Goal: Task Accomplishment & Management: Complete application form

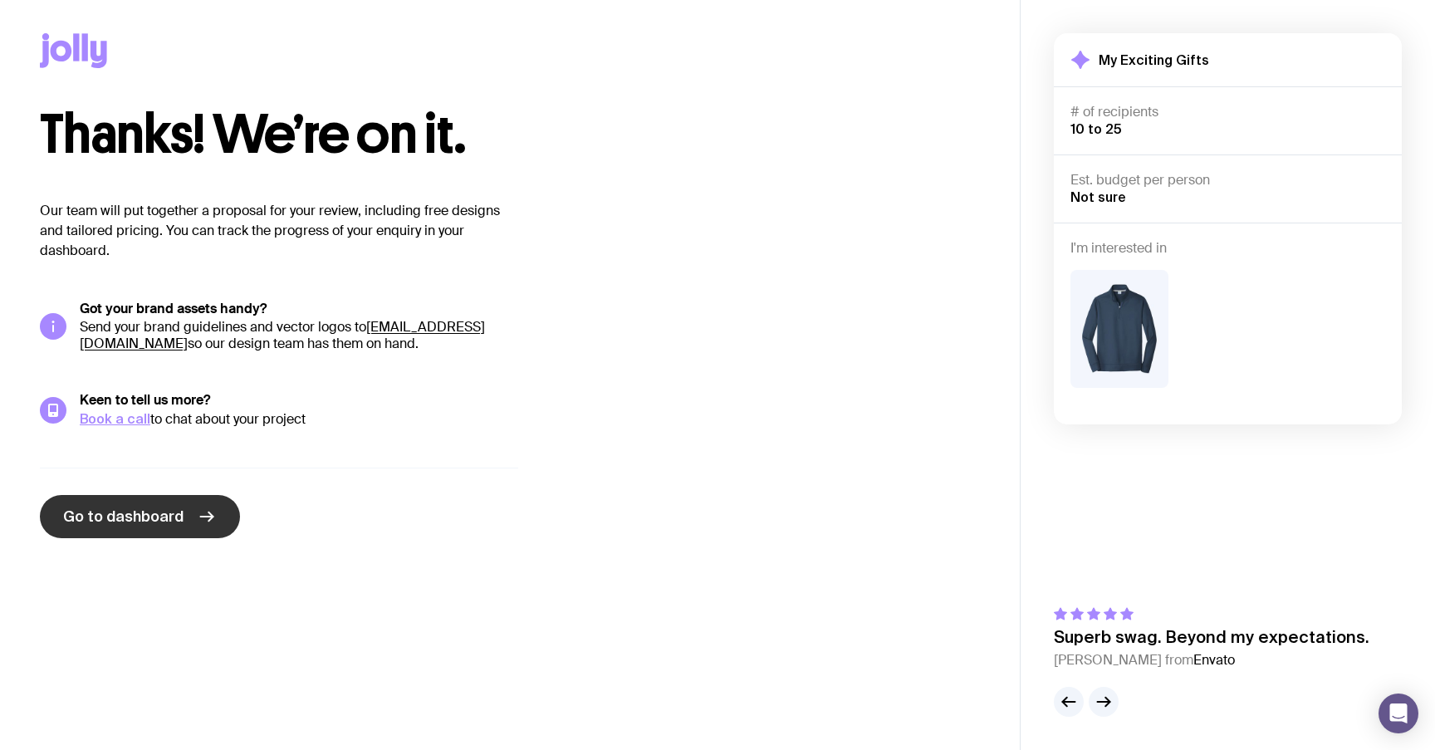
click at [155, 512] on span "Go to dashboard" at bounding box center [123, 517] width 120 height 20
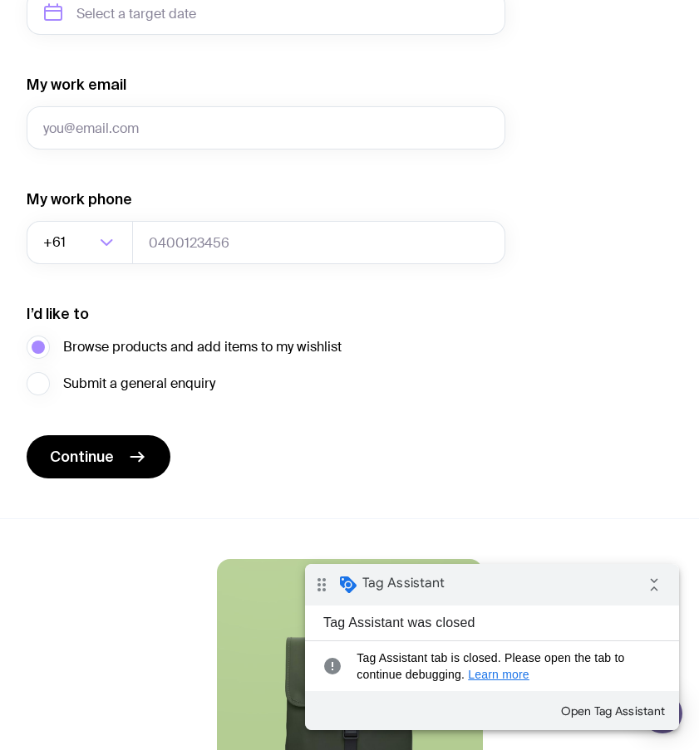
scroll to position [1017, 0]
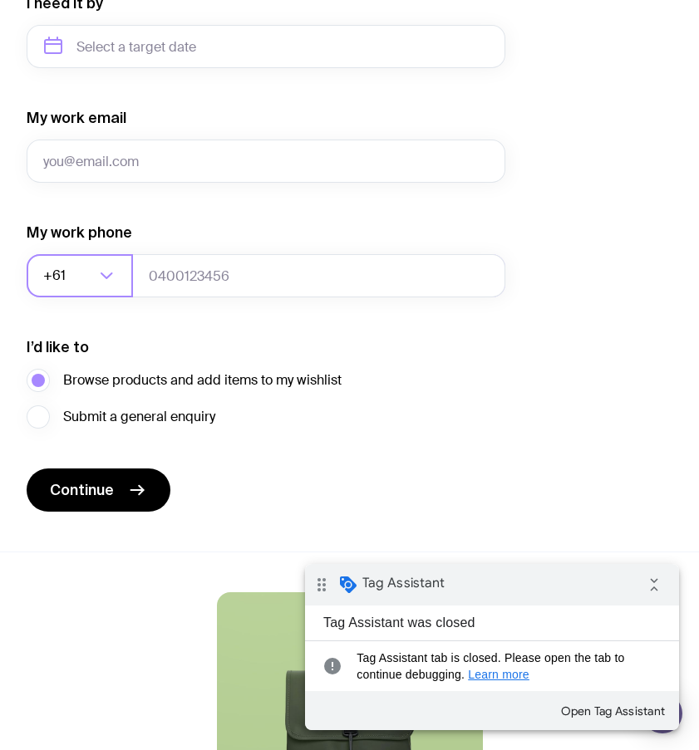
click at [83, 282] on input "Search for option" at bounding box center [82, 275] width 26 height 43
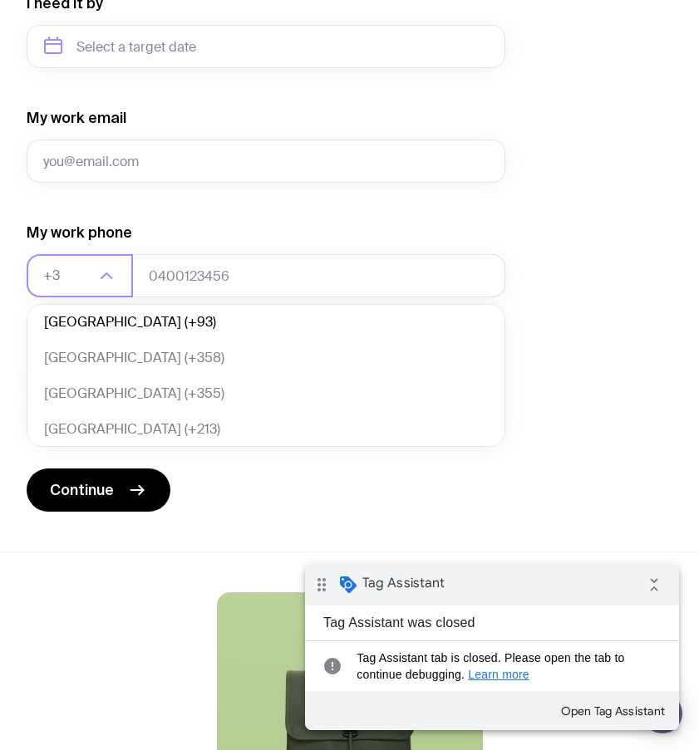
scroll to position [0, 0]
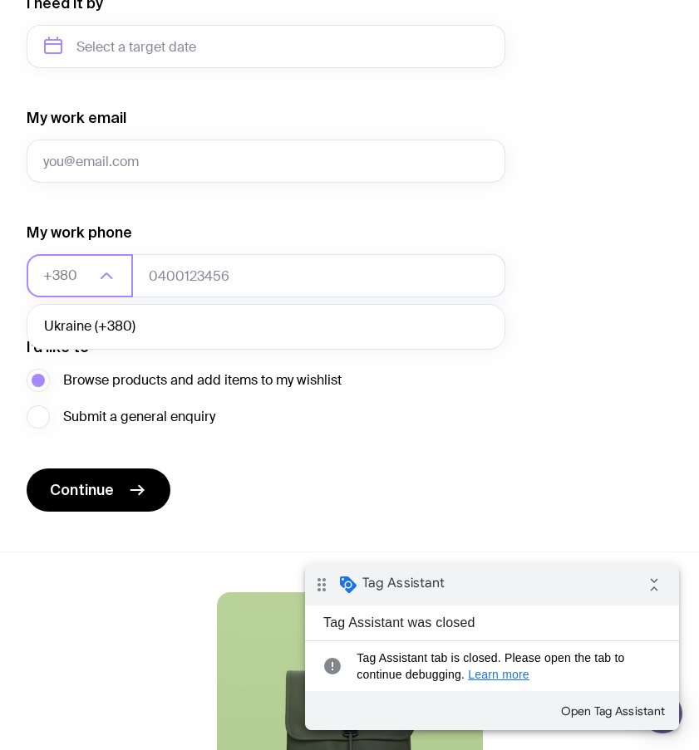
click at [128, 333] on li "Ukraine (+380)" at bounding box center [265, 327] width 477 height 36
type input "+380"
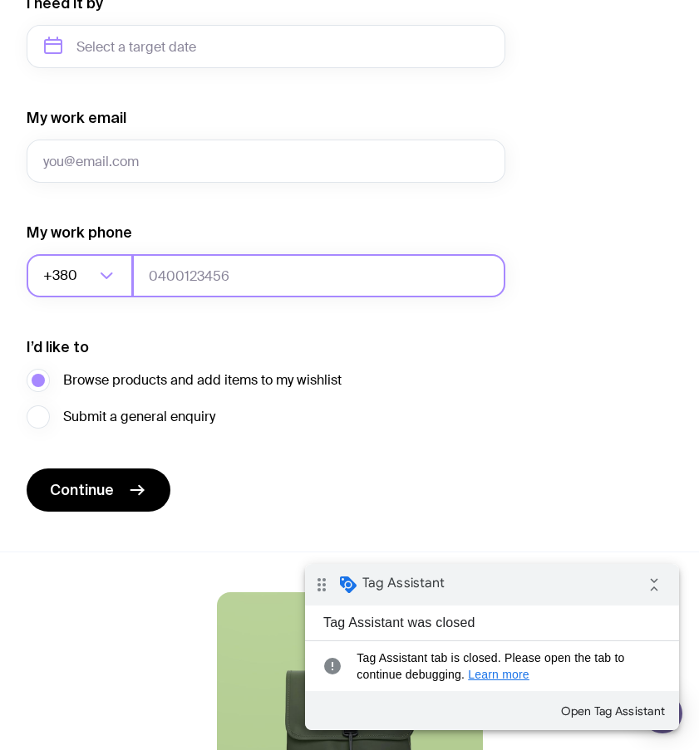
click at [224, 284] on input "tel" at bounding box center [318, 275] width 373 height 43
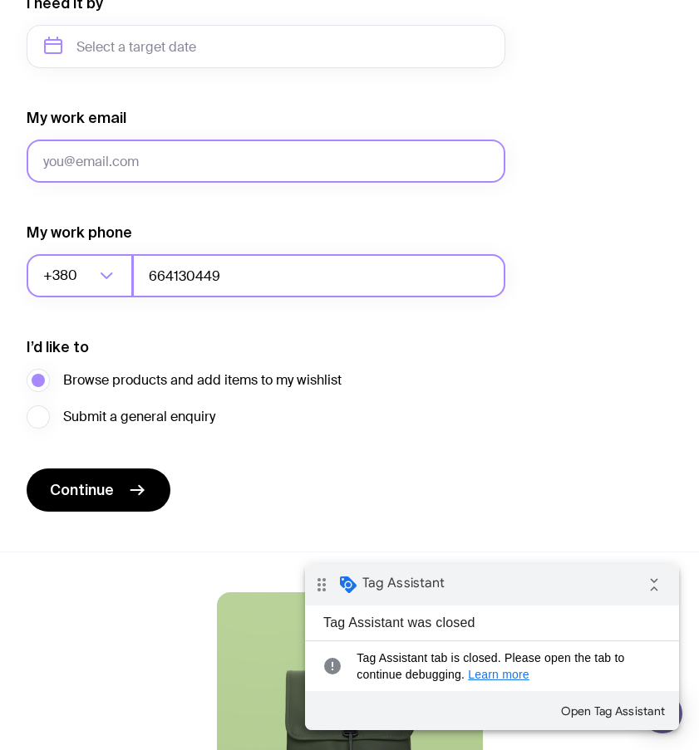
type input "664130449"
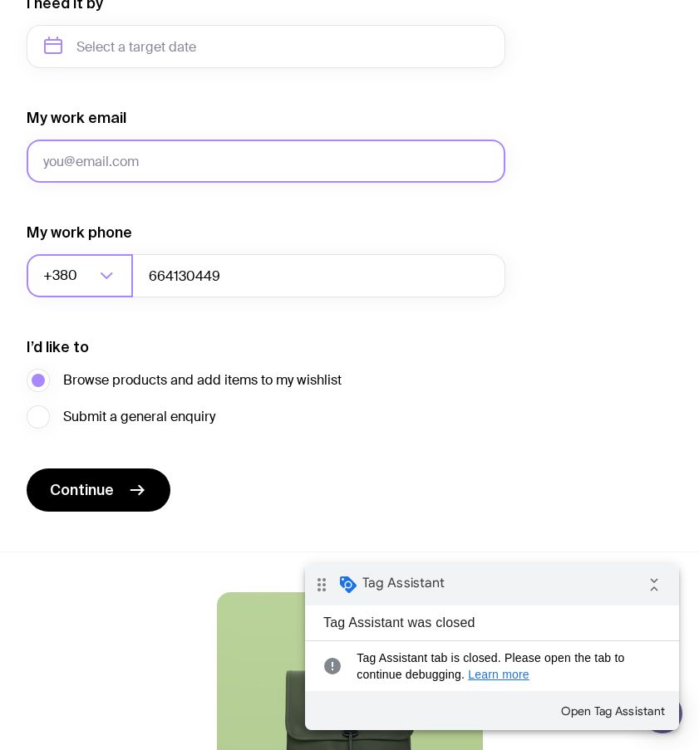
click at [218, 154] on input "My work email" at bounding box center [266, 161] width 478 height 43
click at [109, 156] on input "sergbrikov@gmail.com" at bounding box center [266, 161] width 478 height 43
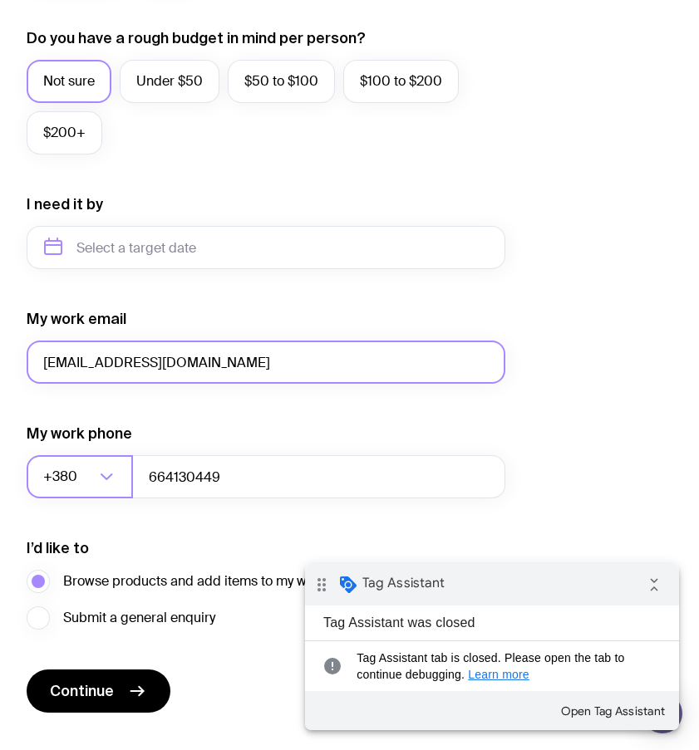
scroll to position [811, 0]
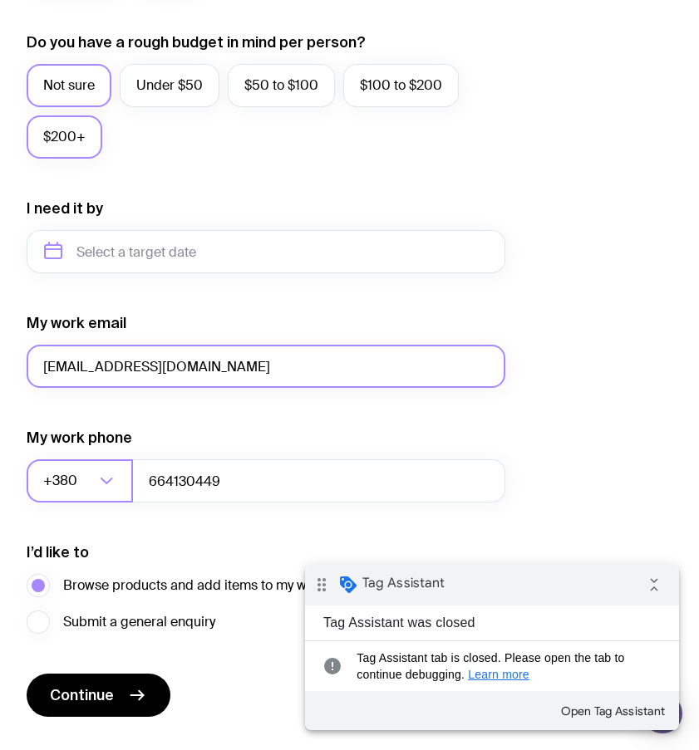
type input "sergbrikov+100@gmail.com"
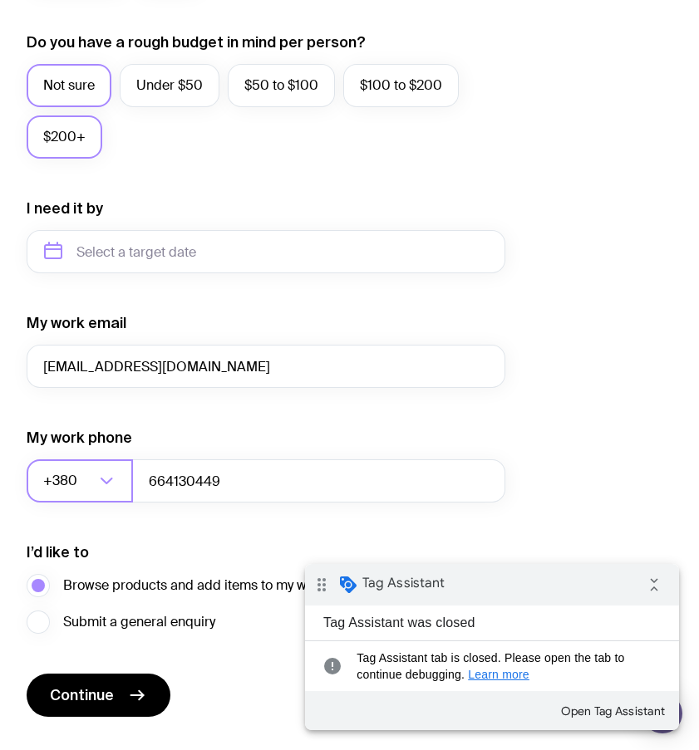
click at [59, 127] on label "$200+" at bounding box center [65, 136] width 76 height 43
click at [0, 0] on input "$200+" at bounding box center [0, 0] width 0 height 0
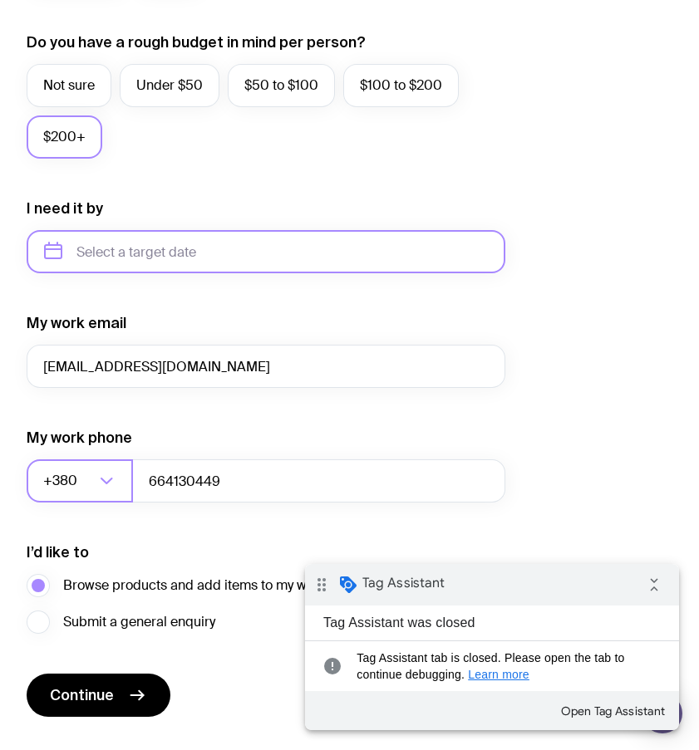
scroll to position [753, 0]
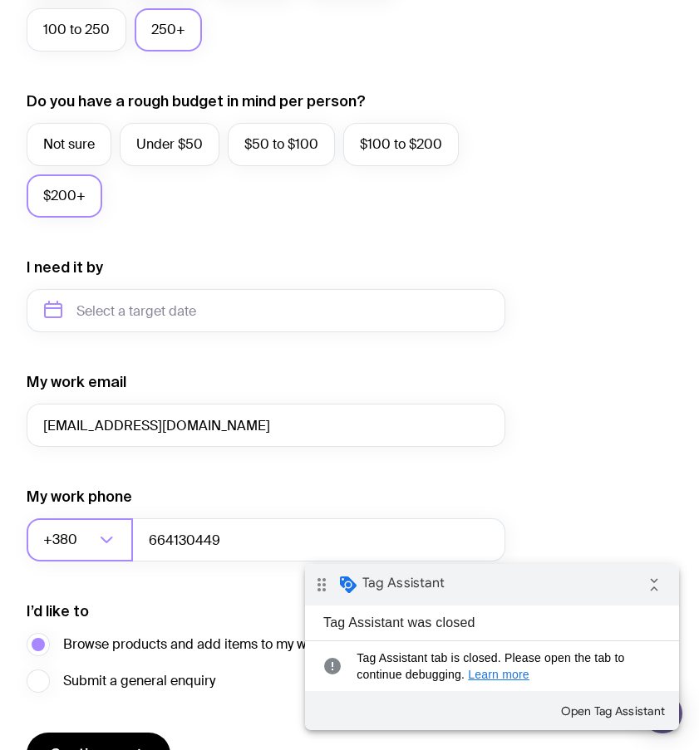
click at [159, 43] on label "250+" at bounding box center [168, 29] width 67 height 43
click at [0, 0] on input "250+" at bounding box center [0, 0] width 0 height 0
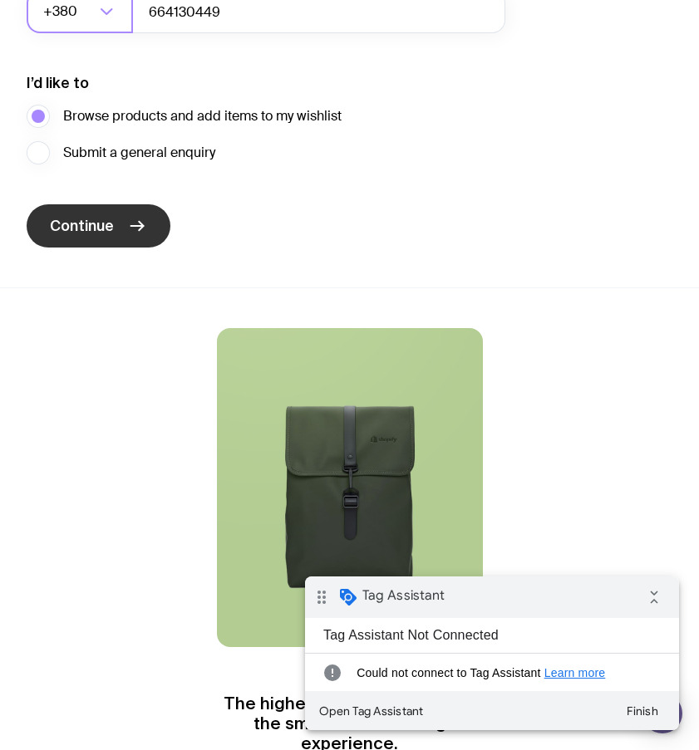
scroll to position [1282, 0]
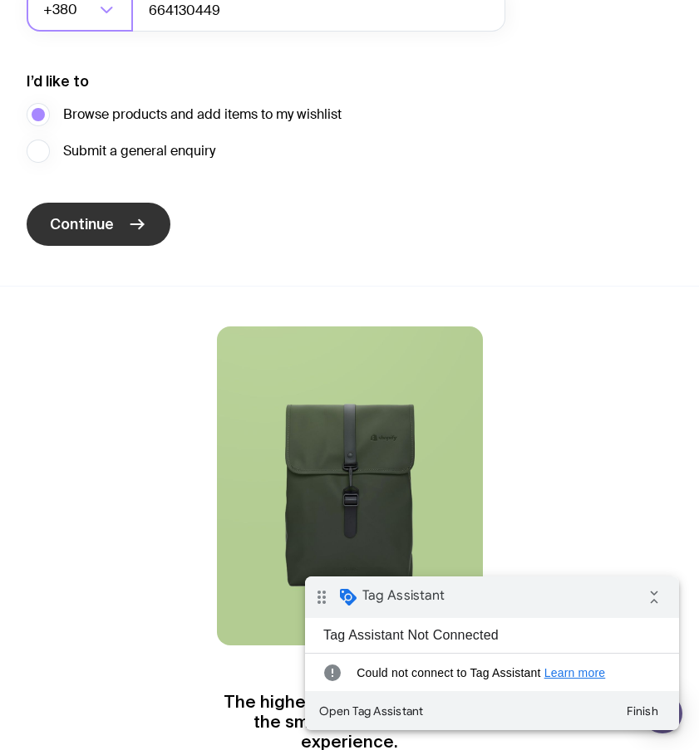
click at [131, 228] on icon "submit" at bounding box center [137, 224] width 20 height 20
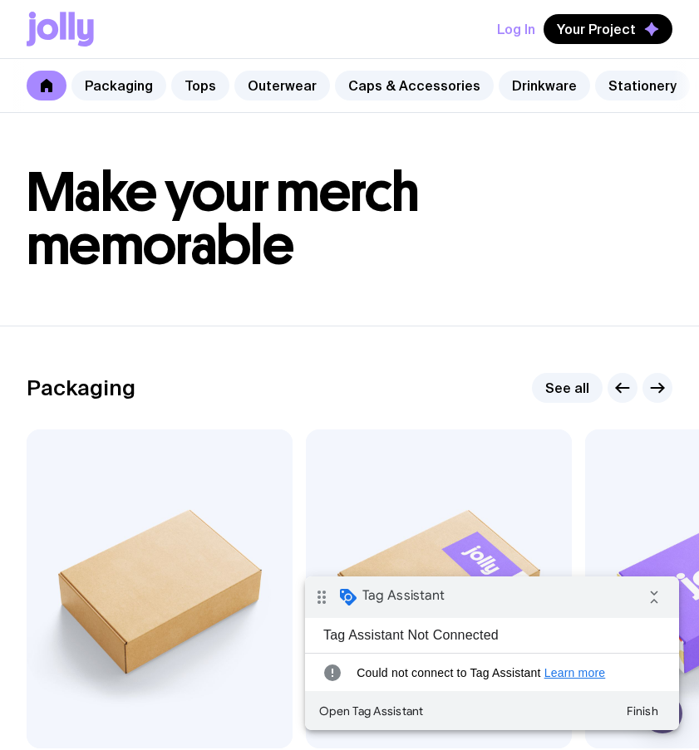
click at [529, 243] on h1 "Make your merch memorable" at bounding box center [349, 219] width 645 height 106
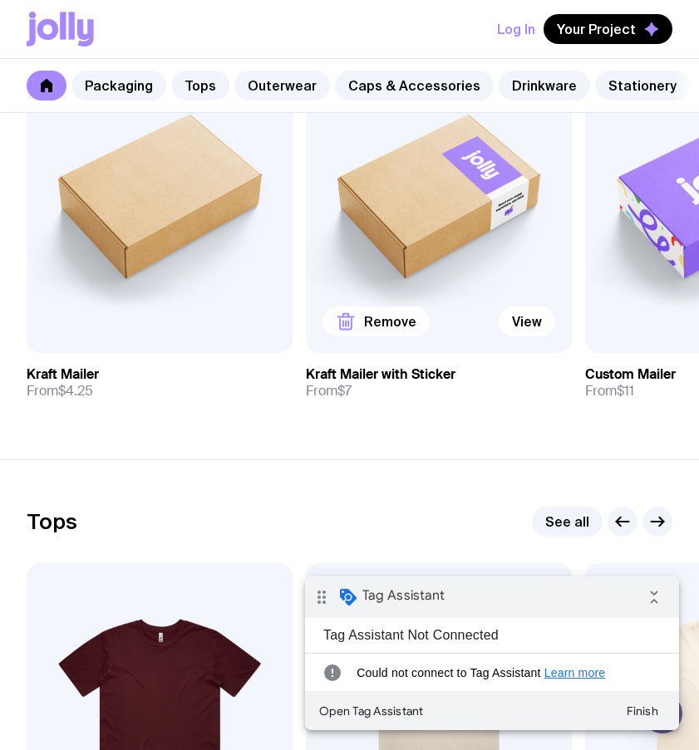
scroll to position [404, 0]
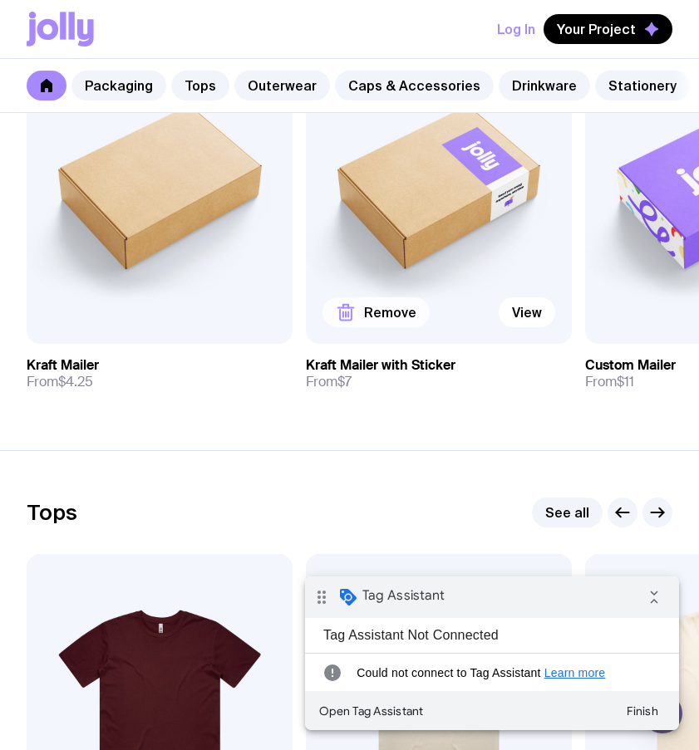
click at [365, 316] on span "Remove" at bounding box center [390, 312] width 52 height 17
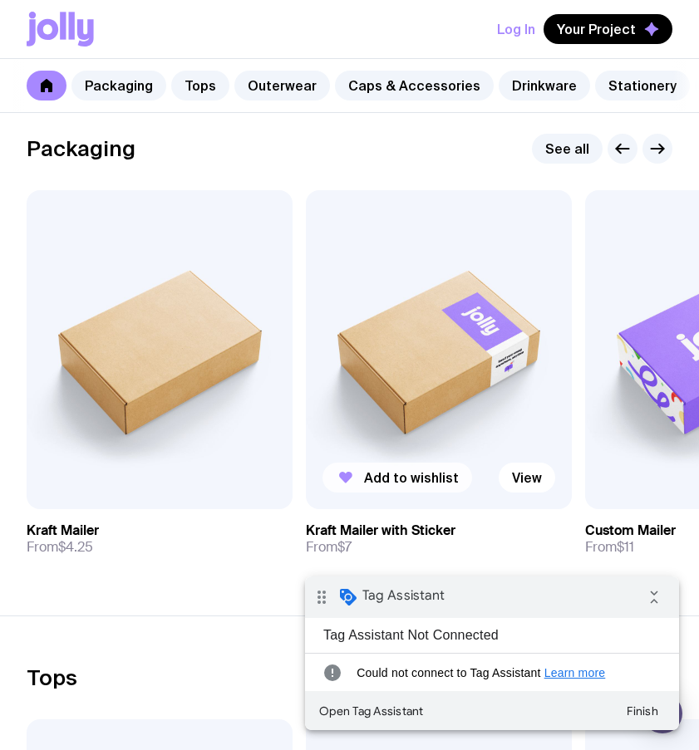
scroll to position [194, 0]
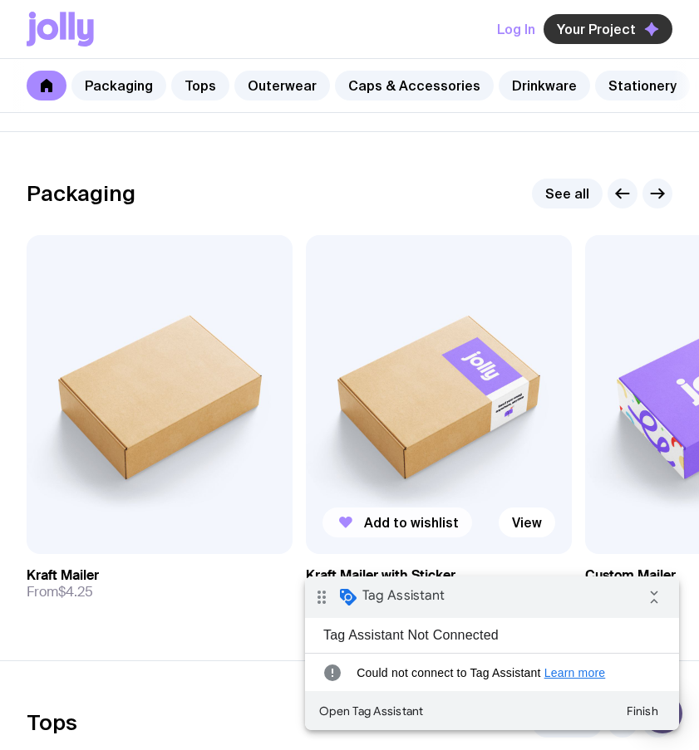
click at [611, 25] on span "Your Project" at bounding box center [595, 29] width 79 height 17
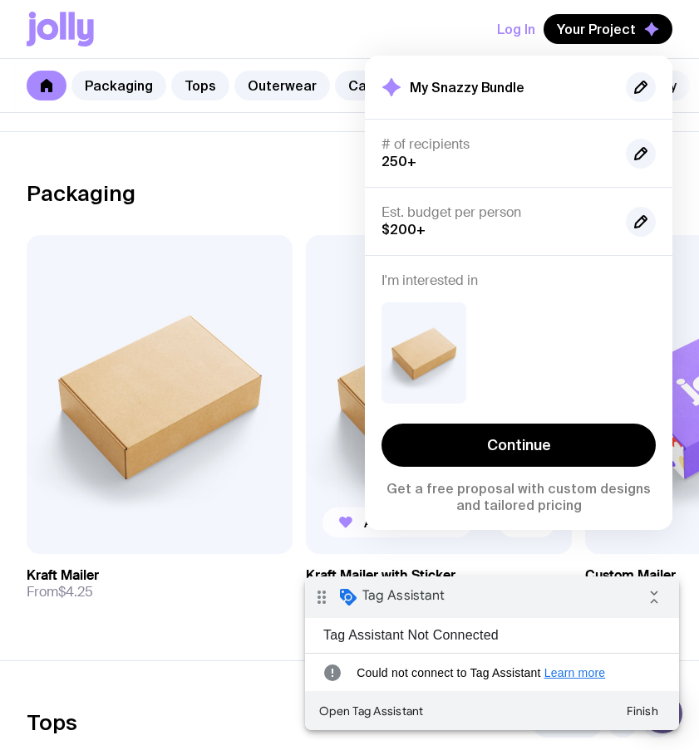
click at [529, 92] on div "My Snazzy Bundle" at bounding box center [518, 87] width 274 height 30
click at [512, 88] on h2 "My Snazzy Bundle" at bounding box center [466, 87] width 115 height 17
click at [642, 89] on icon "button" at bounding box center [641, 87] width 12 height 12
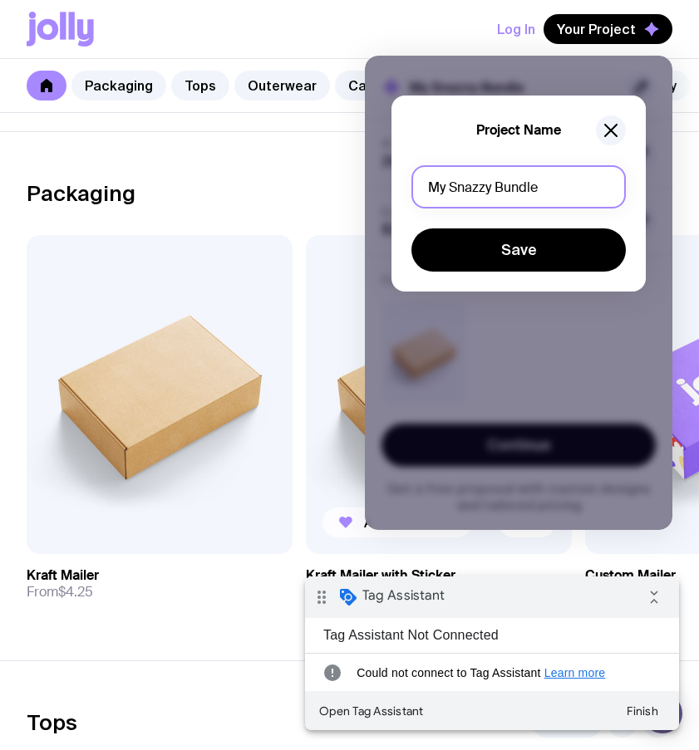
drag, startPoint x: 546, startPoint y: 194, endPoint x: 34, endPoint y: 120, distance: 517.0
click at [40, 113] on div "Log In Your Project My Snazzy Bundle # of recipients 250+ Est. budget per perso…" at bounding box center [349, 56] width 699 height 113
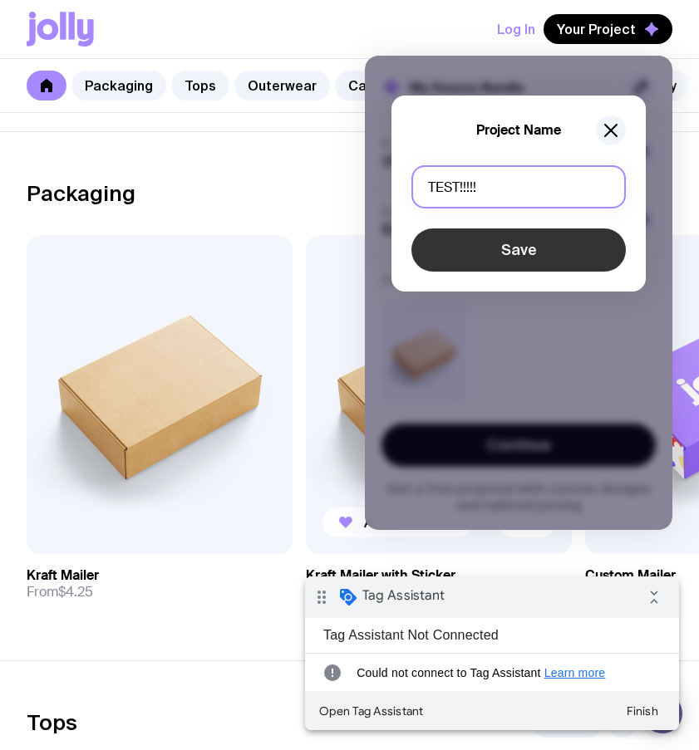
type input "TEST!!!!!"
click at [516, 245] on button "Save" at bounding box center [518, 249] width 214 height 43
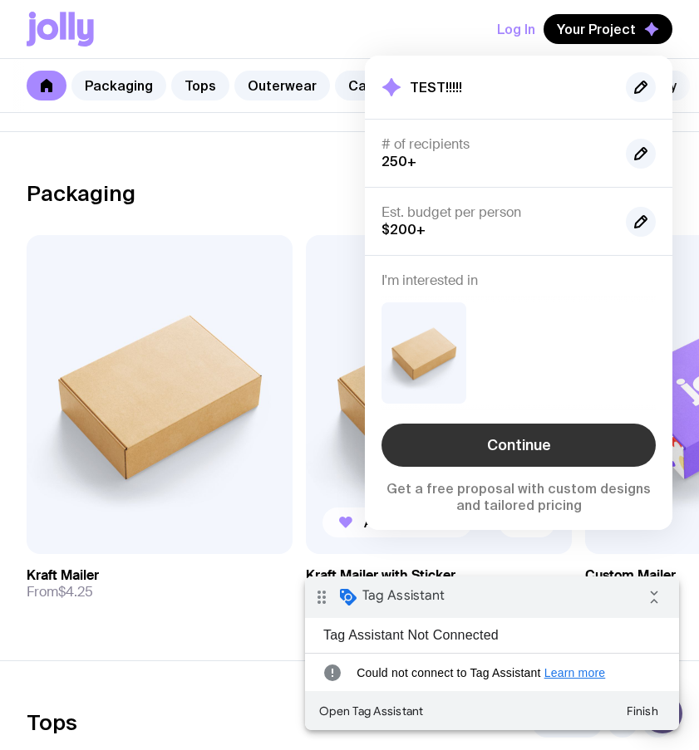
click at [548, 442] on link "Continue" at bounding box center [518, 445] width 274 height 43
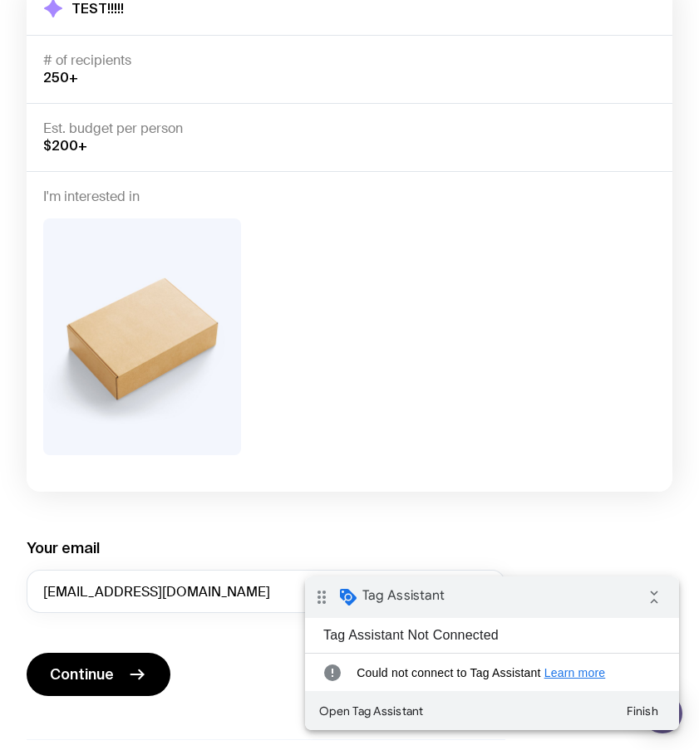
scroll to position [302, 0]
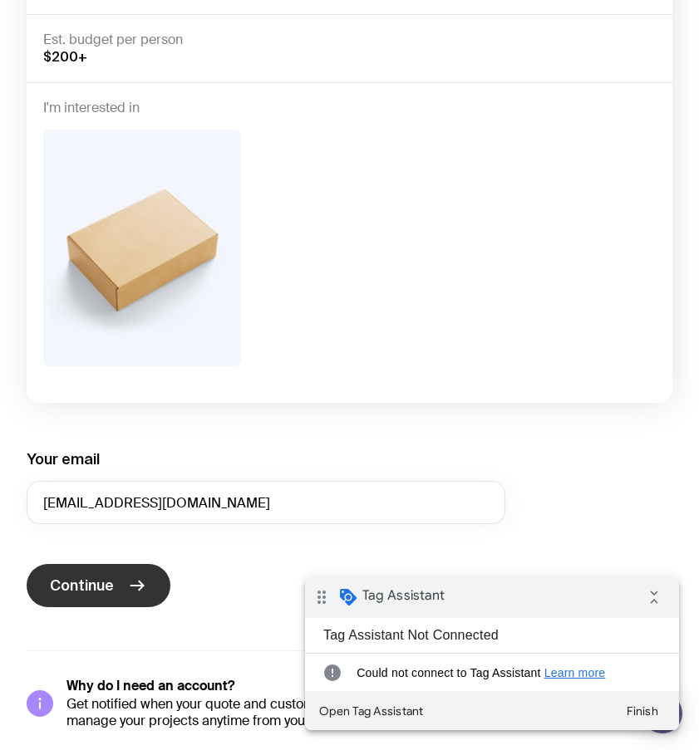
click at [115, 578] on button "Continue" at bounding box center [99, 585] width 144 height 43
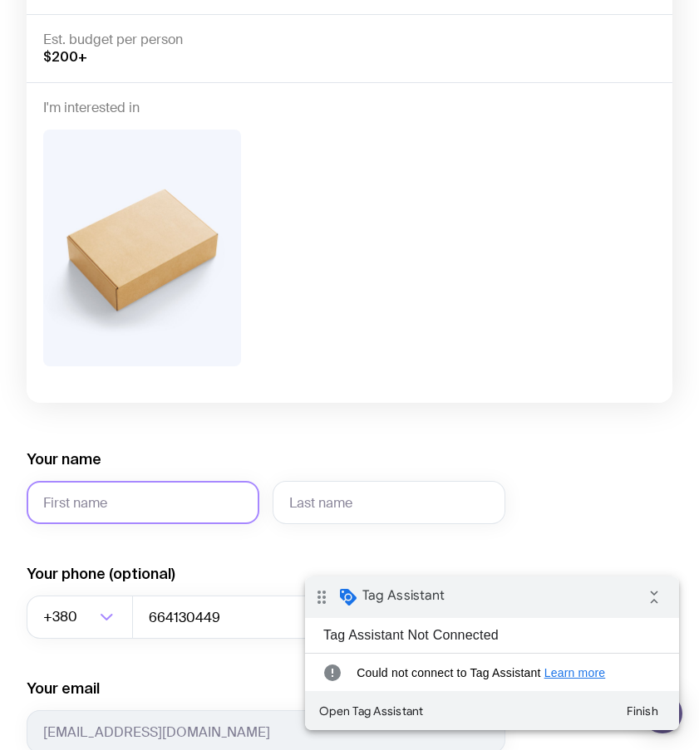
click at [164, 493] on input "Your name" at bounding box center [143, 502] width 233 height 43
type input "Serg"
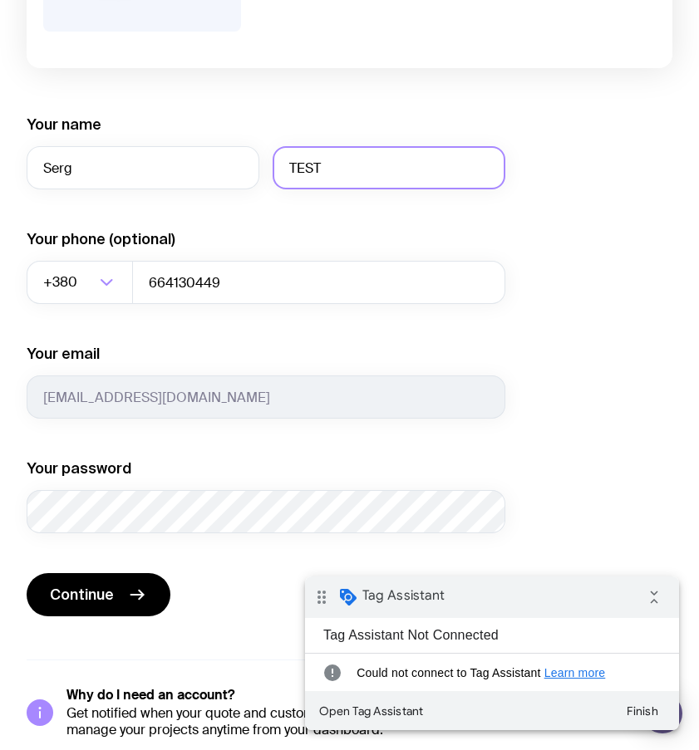
scroll to position [645, 0]
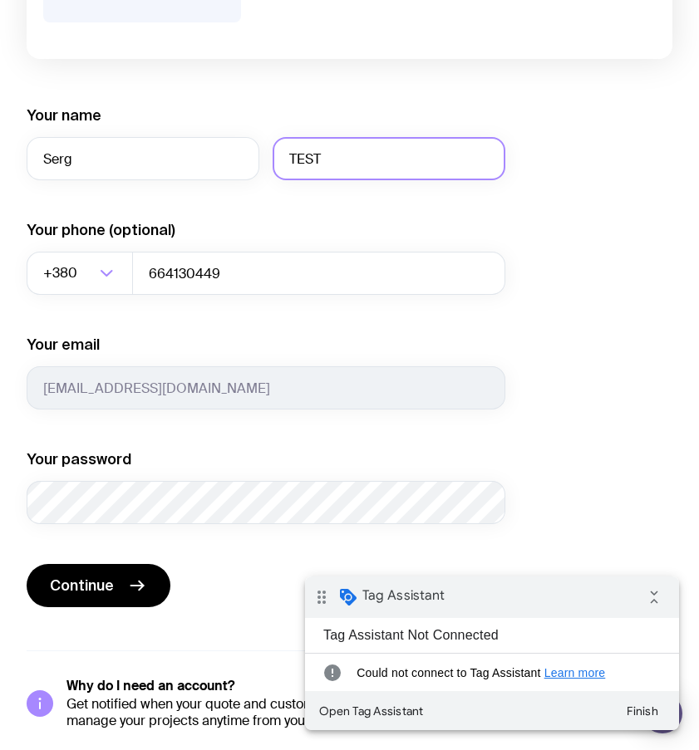
type input "TEST"
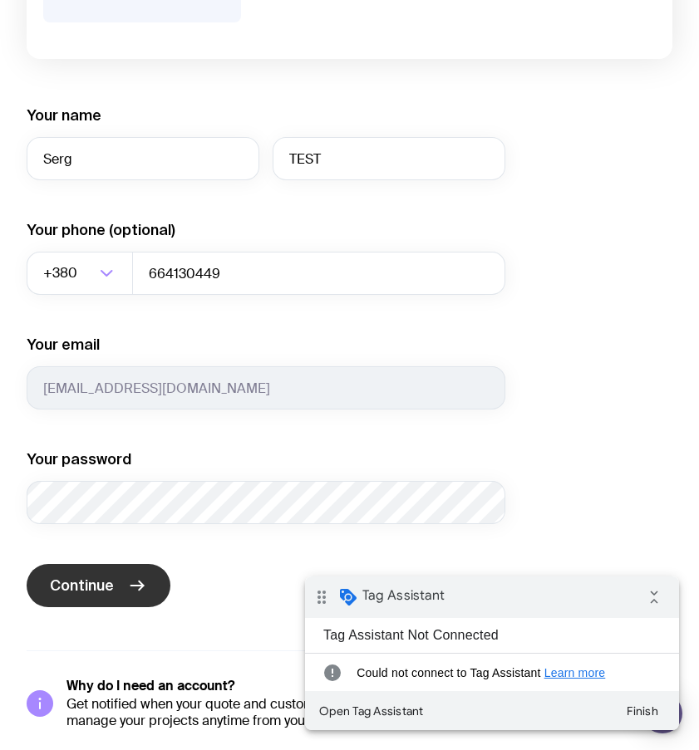
click at [120, 593] on button "Continue" at bounding box center [99, 585] width 144 height 43
